Goal: Ask a question

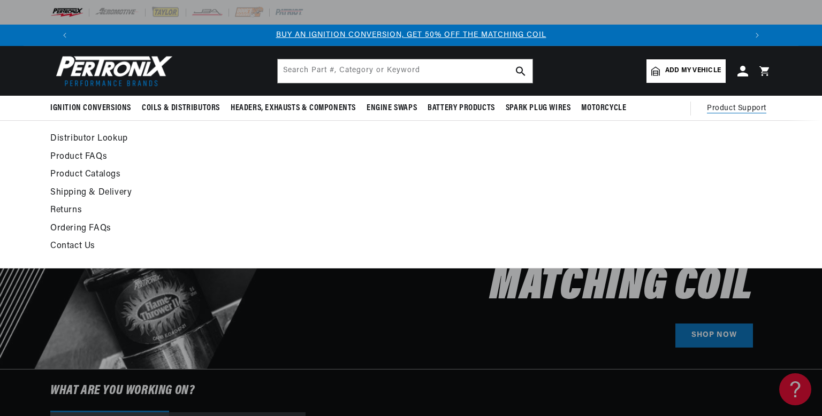
click at [738, 110] on span "Product Support" at bounding box center [736, 109] width 59 height 12
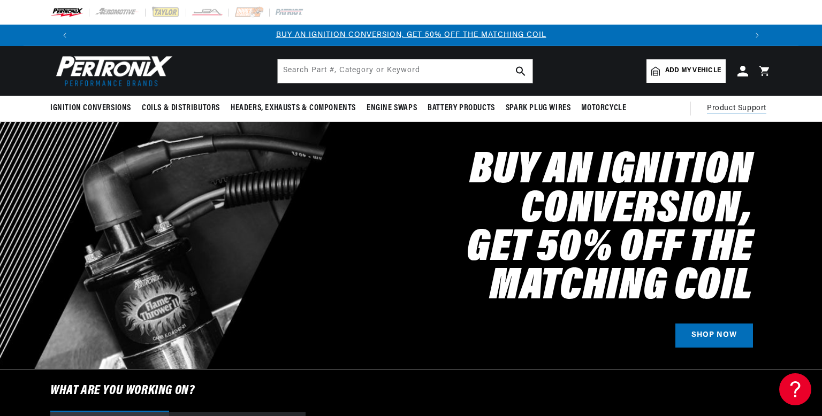
click at [738, 110] on span "Product Support" at bounding box center [736, 109] width 59 height 12
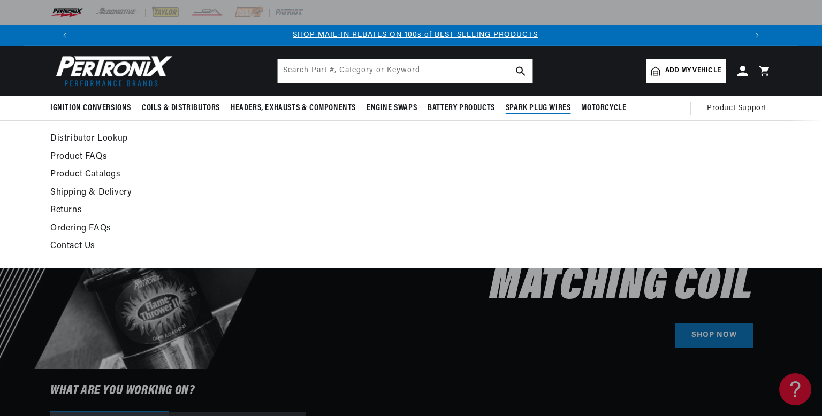
scroll to position [0, 668]
click at [85, 248] on link "Contact Us" at bounding box center [313, 246] width 526 height 15
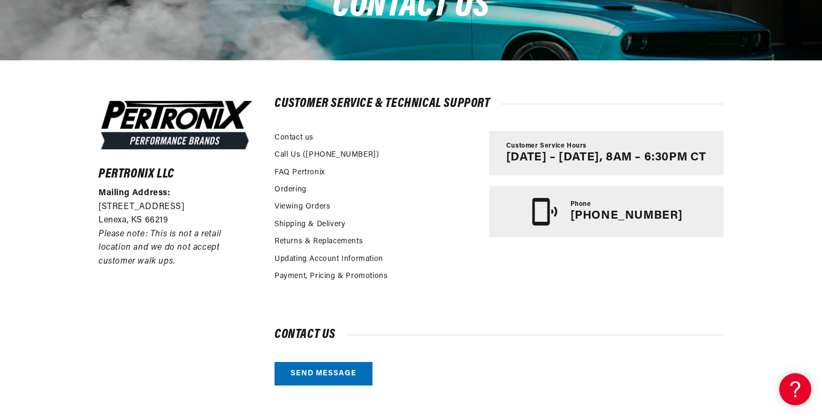
scroll to position [0, 668]
click at [318, 376] on link "Send message" at bounding box center [323, 374] width 98 height 24
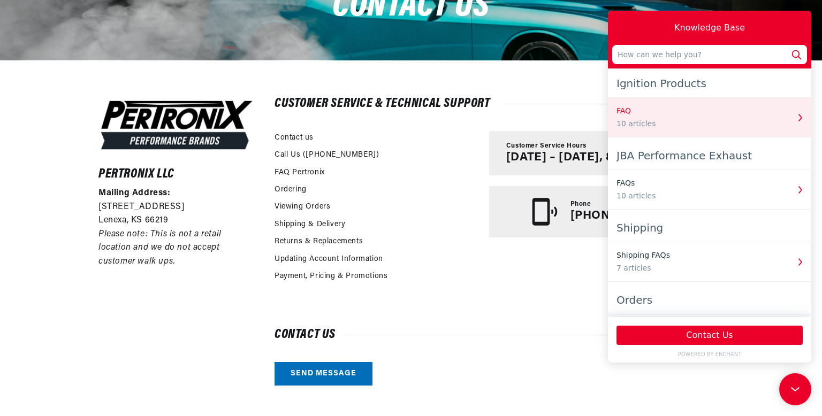
scroll to position [0, 1336]
click at [632, 120] on div "10 articles" at bounding box center [702, 123] width 172 height 11
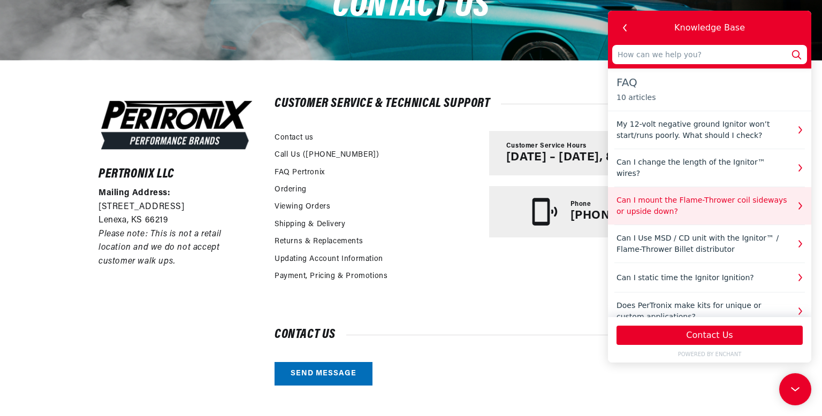
click at [634, 200] on div "Can I mount the Flame-Thrower coil sideways or upside down?" at bounding box center [702, 206] width 172 height 22
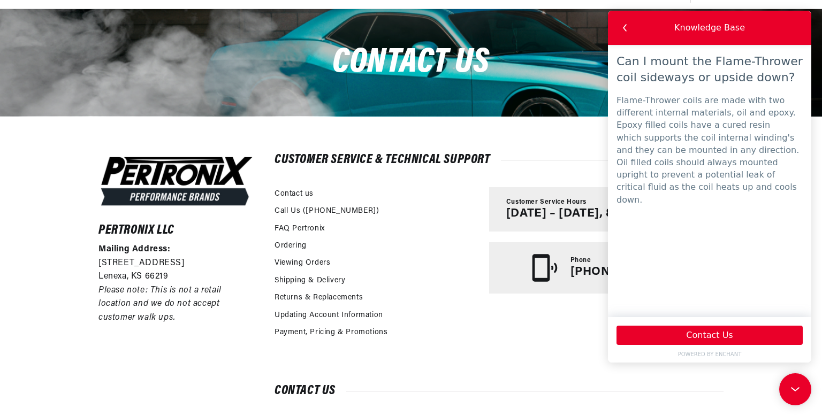
scroll to position [0, 0]
click at [450, 243] on div "Ordering" at bounding box center [376, 247] width 204 height 17
